Goal: Information Seeking & Learning: Learn about a topic

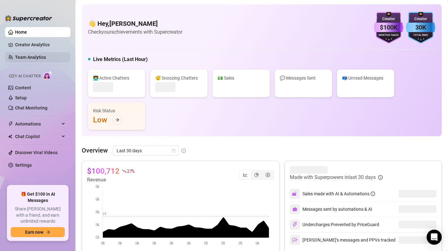
click at [31, 57] on link "Team Analytics" at bounding box center [30, 57] width 31 height 5
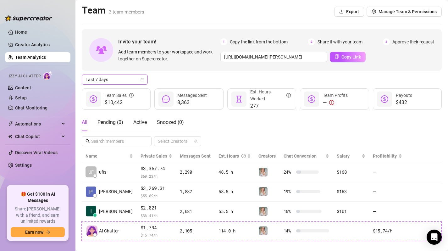
click at [117, 83] on span "Last 7 days" at bounding box center [115, 79] width 59 height 9
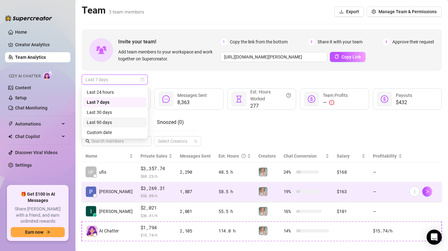
click at [124, 189] on td "[PERSON_NAME]" at bounding box center [109, 192] width 55 height 20
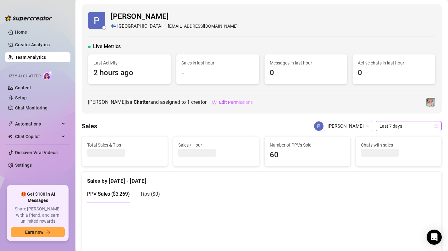
click at [399, 126] on span "Last 7 days" at bounding box center [409, 125] width 59 height 9
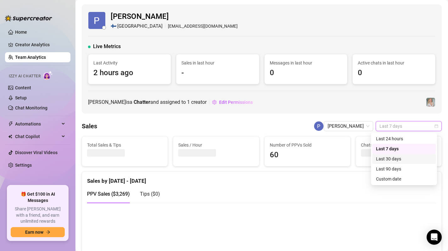
click at [399, 161] on div "Last 30 days" at bounding box center [404, 158] width 56 height 7
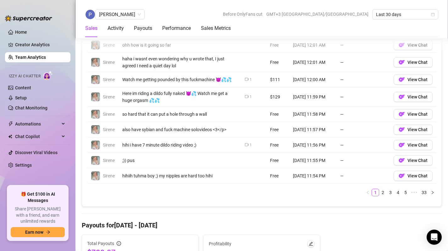
scroll to position [703, 0]
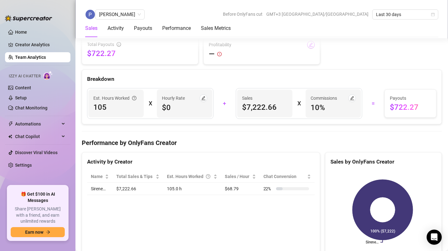
click at [309, 47] on span "button" at bounding box center [311, 44] width 4 height 5
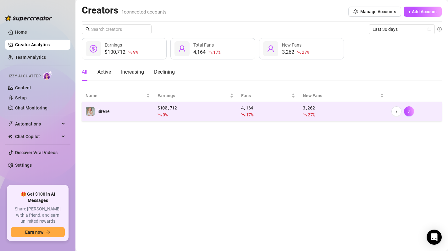
click at [192, 110] on div "$ 100,712 9 %" at bounding box center [196, 111] width 76 height 14
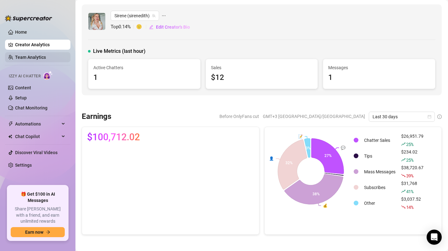
click at [33, 59] on link "Team Analytics" at bounding box center [30, 57] width 31 height 5
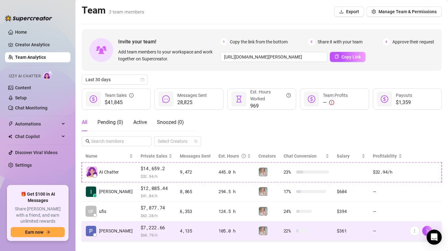
click at [205, 226] on td "4,135" at bounding box center [195, 232] width 39 height 20
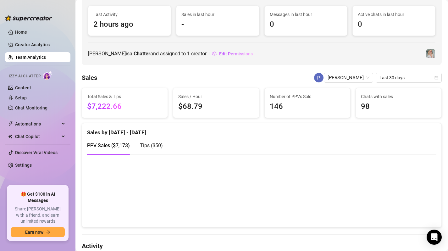
scroll to position [92, 0]
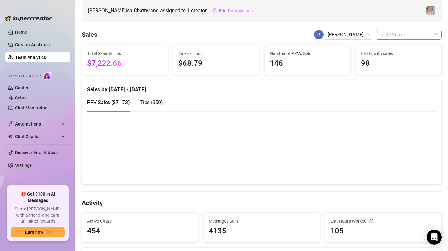
click at [414, 35] on span "Last 30 days" at bounding box center [409, 34] width 59 height 9
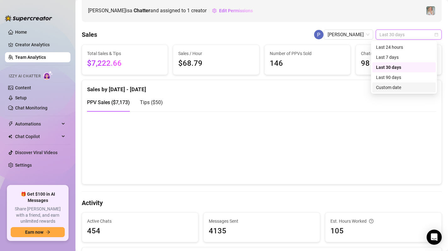
click at [413, 87] on div "Custom date" at bounding box center [404, 87] width 56 height 7
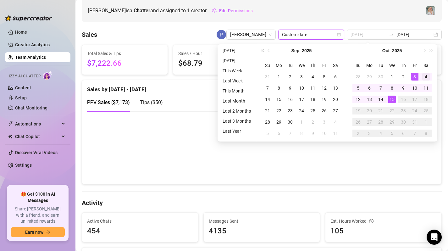
type input "[DATE]"
click at [426, 74] on div "4" at bounding box center [427, 77] width 8 height 8
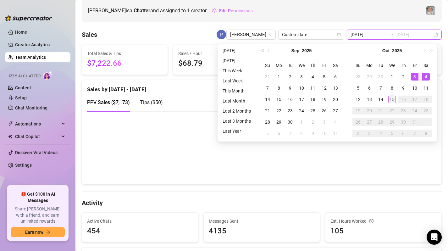
type input "[DATE]"
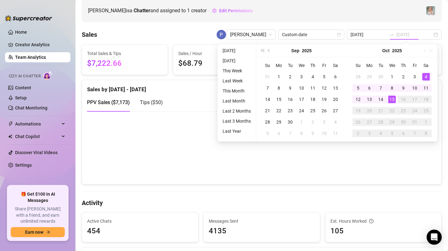
click at [393, 98] on div "15" at bounding box center [393, 100] width 8 height 8
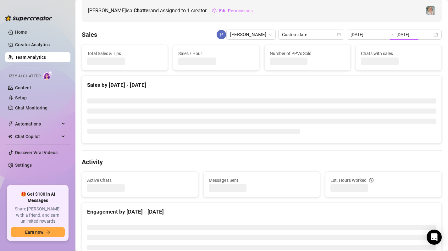
type input "[DATE]"
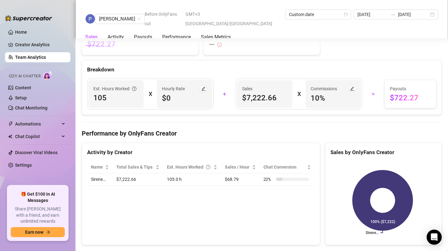
scroll to position [711, 0]
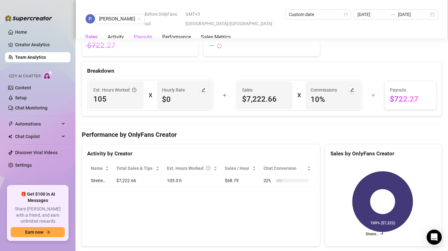
click at [148, 33] on div "Payouts" at bounding box center [143, 37] width 18 height 8
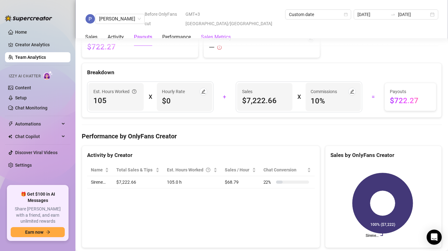
click at [203, 33] on Metrics "Sales Metrics" at bounding box center [216, 37] width 30 height 8
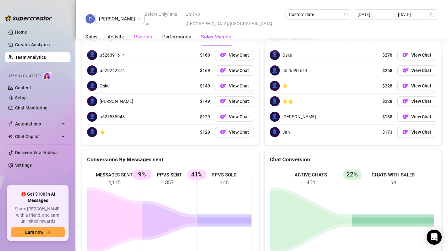
scroll to position [957, 0]
click at [179, 28] on div "Performance" at bounding box center [176, 37] width 29 height 18
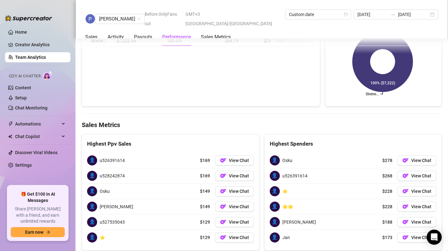
scroll to position [826, 0]
